Goal: Transaction & Acquisition: Purchase product/service

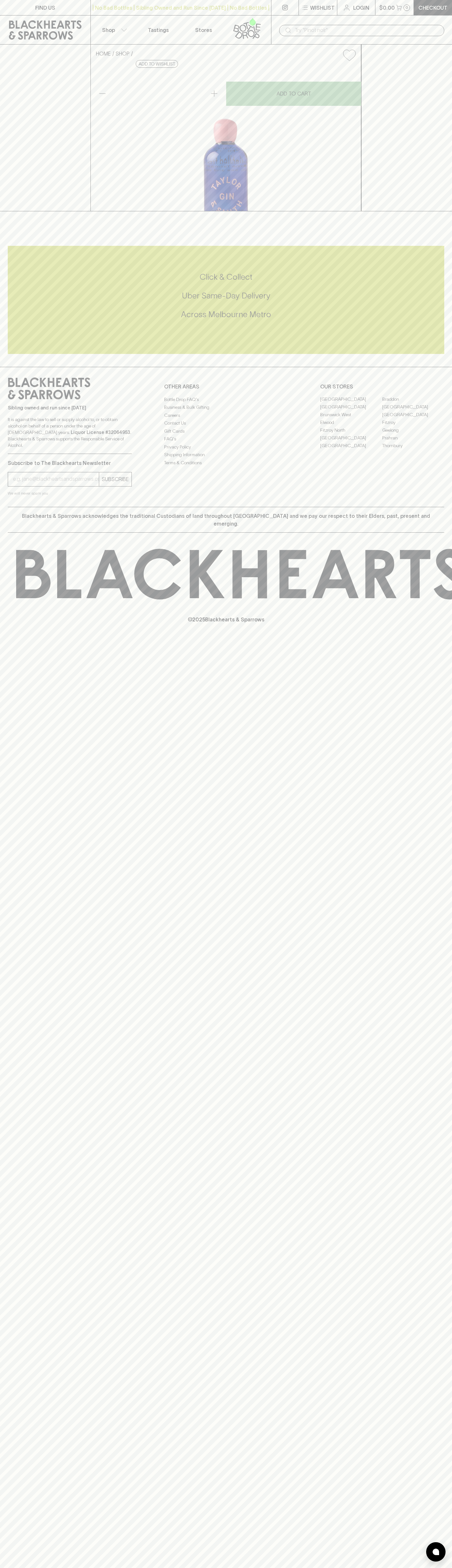
click at [89, 18] on link at bounding box center [45, 30] width 90 height 29
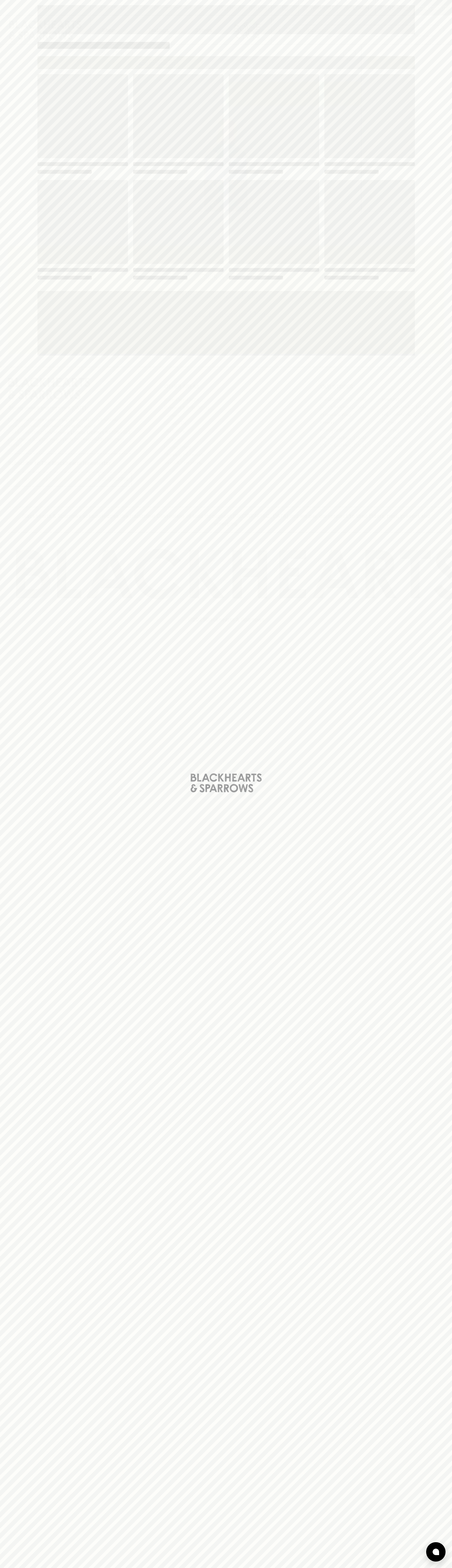
click at [422, 1359] on div "Loading" at bounding box center [226, 784] width 452 height 1568
click at [93, 1567] on html "FIND US | No Bad Bottles | Sibling Owned and Run Since [DATE] | No Bad Bottles …" at bounding box center [226, 784] width 452 height 1568
click at [5, 300] on div "Loading" at bounding box center [226, 784] width 452 height 1568
